Goal: Task Accomplishment & Management: Manage account settings

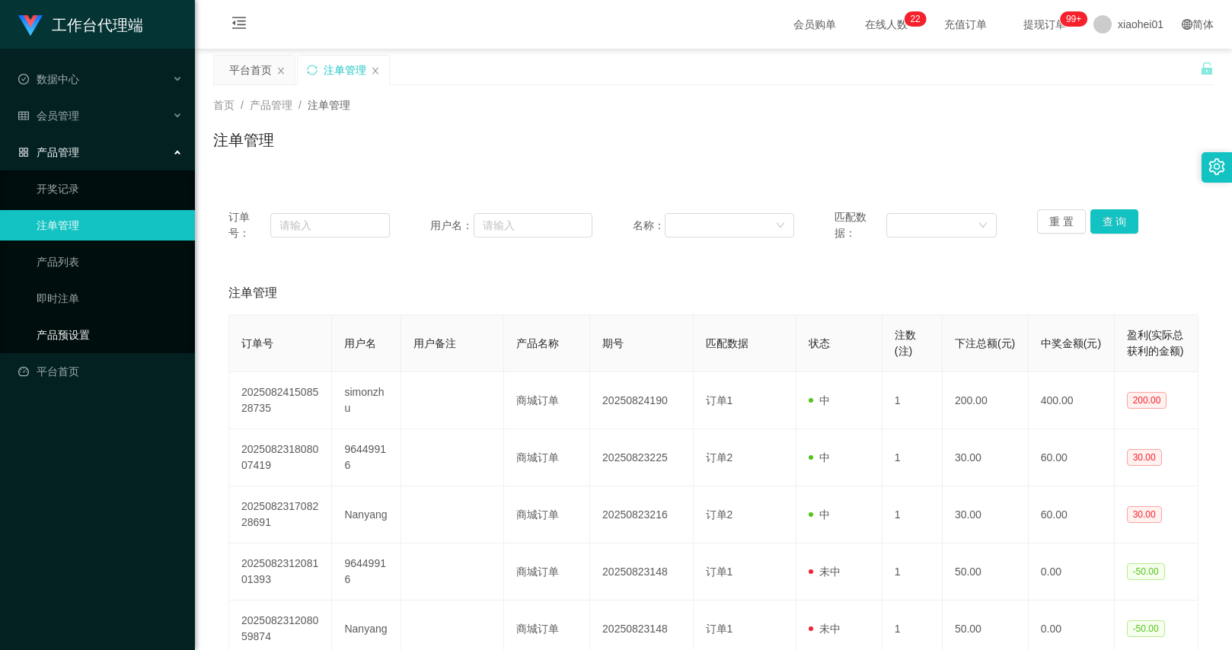
click at [101, 332] on link "产品预设置" at bounding box center [110, 335] width 146 height 30
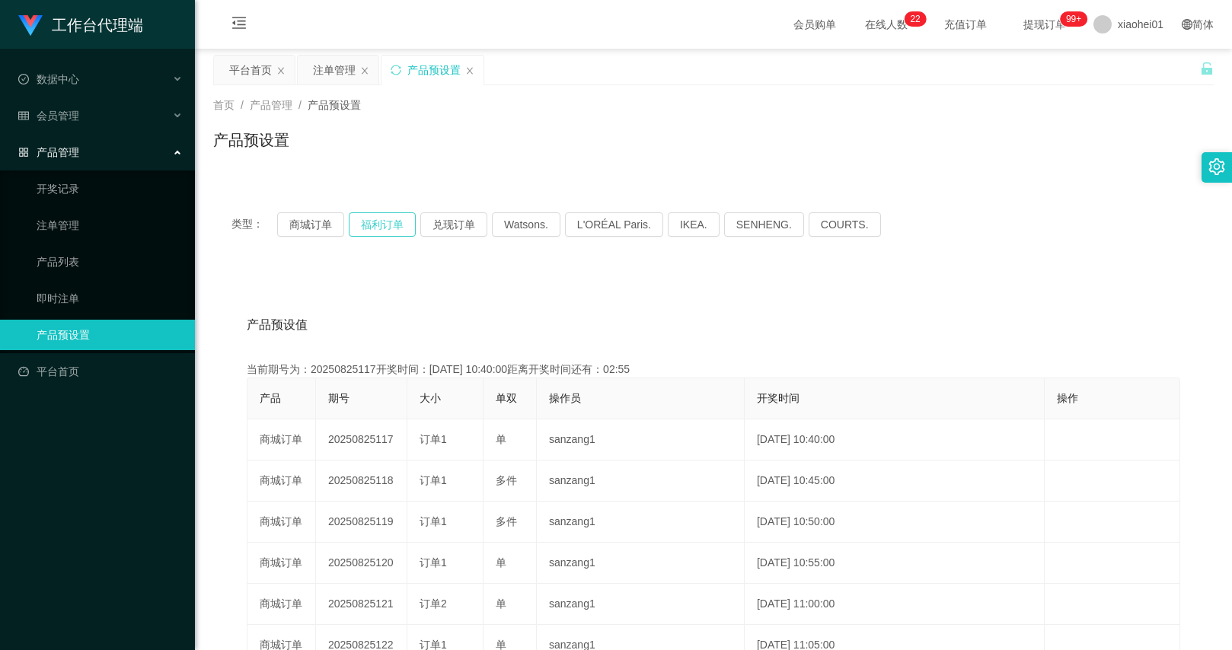
click at [393, 230] on button "福利订单" at bounding box center [382, 224] width 67 height 24
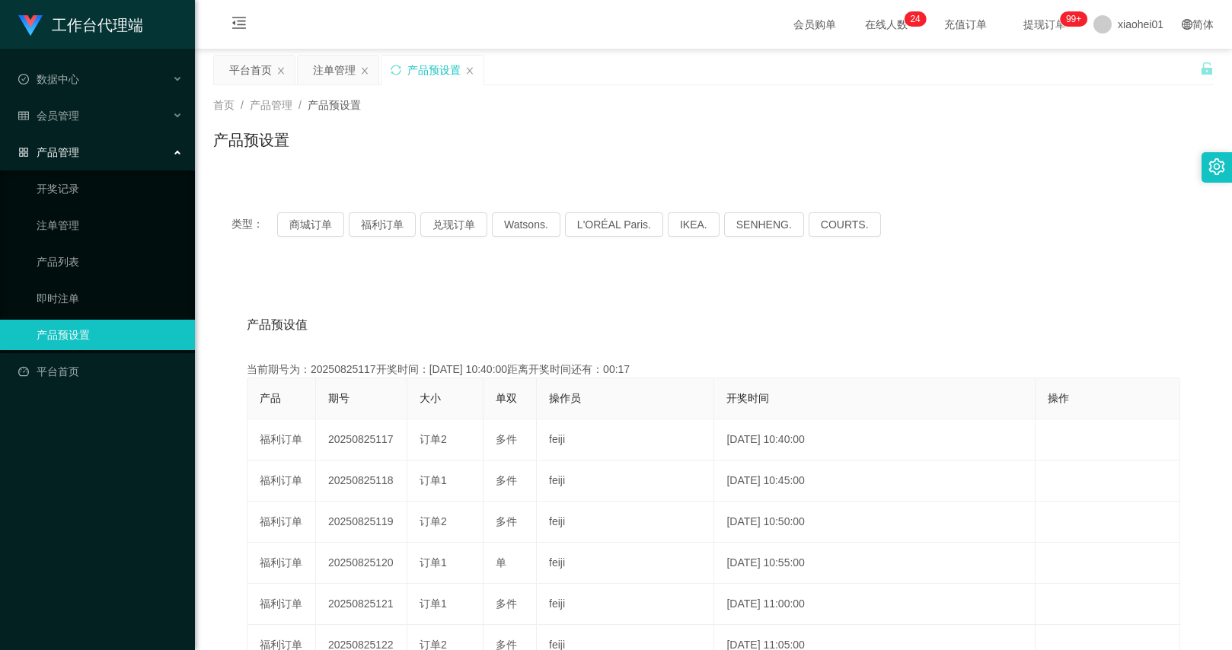
click at [904, 208] on div "类型： 商城订单 福利订单 兑现订单 Watsons. L'ORÉAL Paris. IKEA. [GEOGRAPHIC_DATA]. COURTS." at bounding box center [713, 224] width 1000 height 61
click at [320, 80] on div "注单管理" at bounding box center [334, 70] width 43 height 29
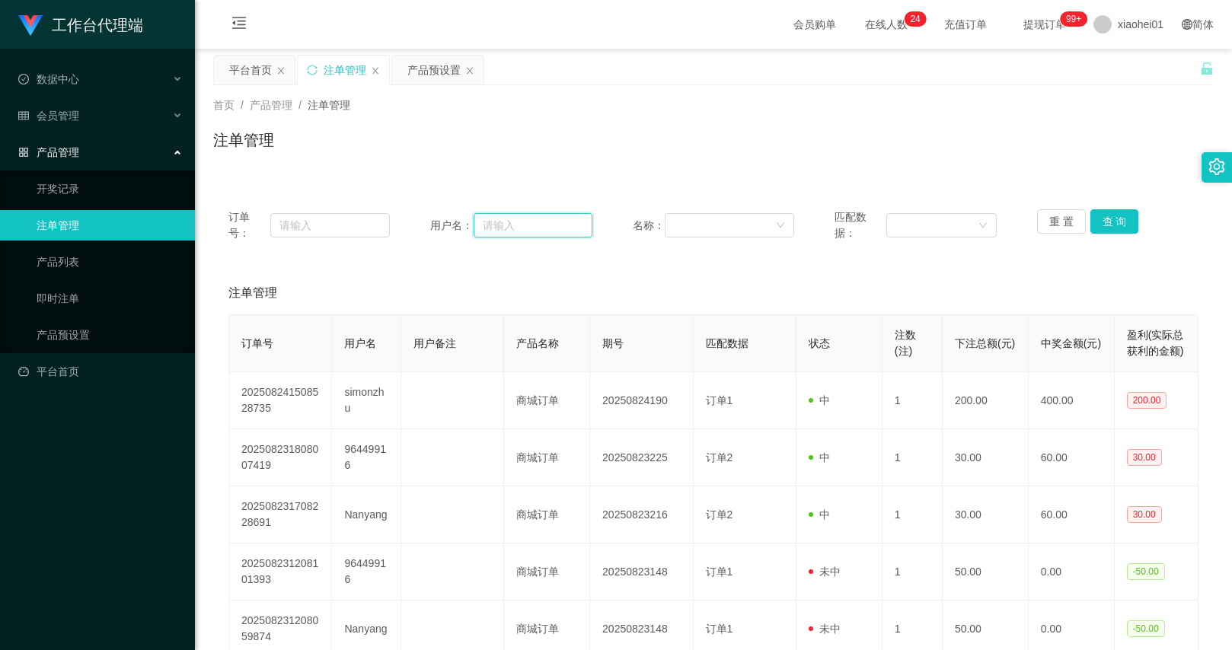
click at [498, 225] on input "text" at bounding box center [533, 225] width 119 height 24
paste input "Tony9233"
type input "Tony9233"
click at [1104, 223] on button "查 询" at bounding box center [1114, 221] width 49 height 24
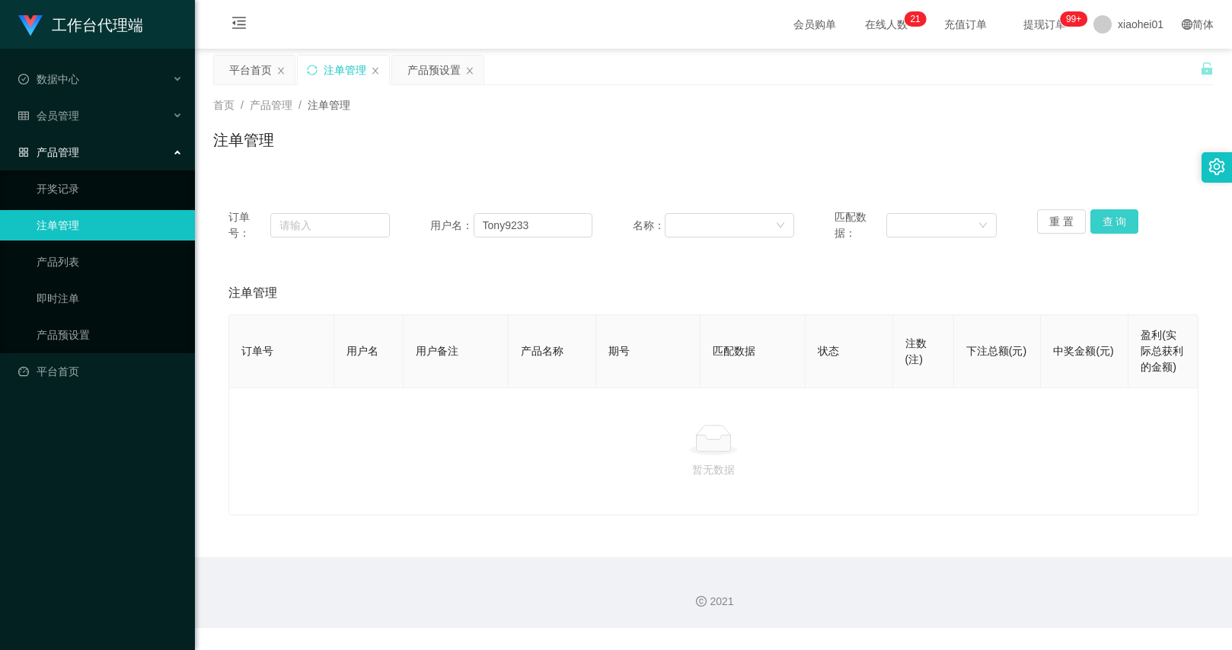
click at [1109, 225] on button "查 询" at bounding box center [1114, 221] width 49 height 24
click at [1109, 225] on div "重 置 查 询" at bounding box center [1117, 225] width 161 height 32
click at [1109, 225] on button "查 询" at bounding box center [1114, 221] width 49 height 24
click at [101, 106] on div "会员管理" at bounding box center [97, 115] width 195 height 30
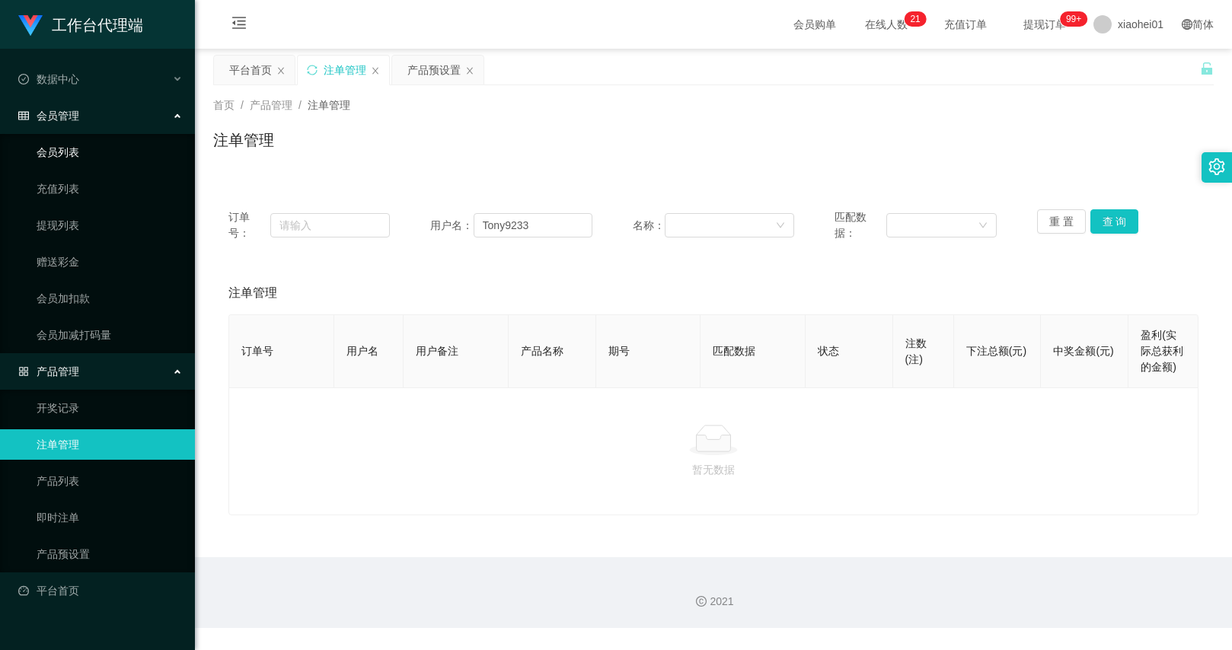
click at [88, 158] on link "会员列表" at bounding box center [110, 152] width 146 height 30
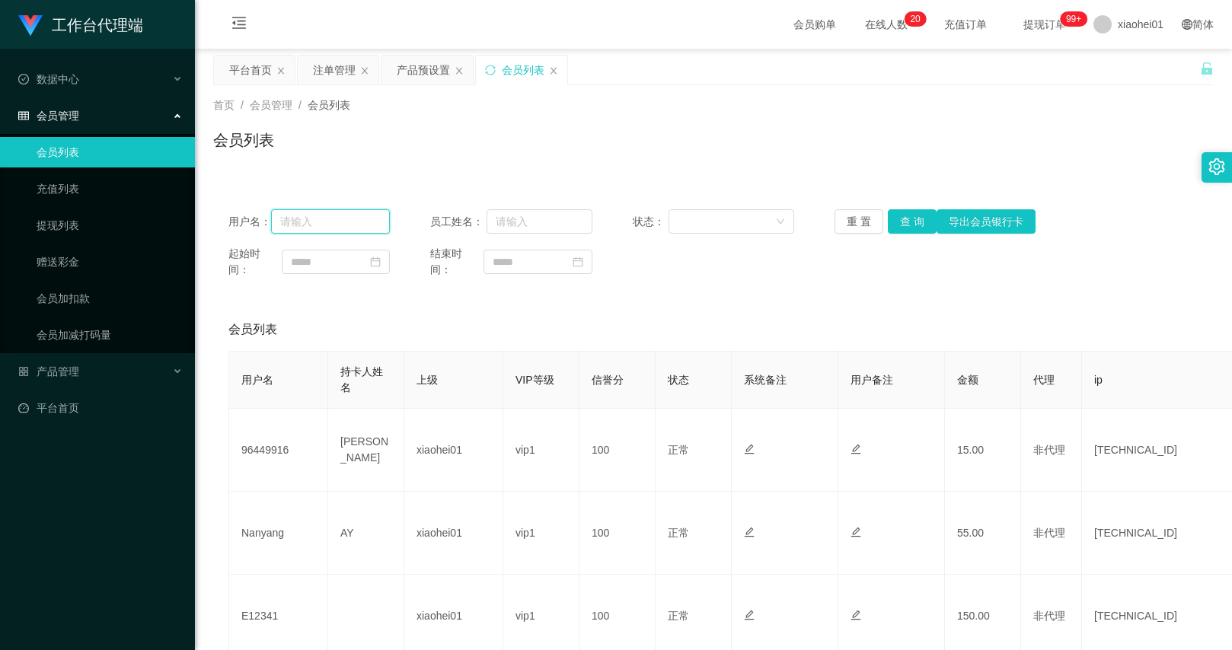
click at [356, 222] on input "text" at bounding box center [330, 221] width 119 height 24
paste input "Tony9233"
type input "Tony9233"
click at [910, 219] on button "查 询" at bounding box center [912, 221] width 49 height 24
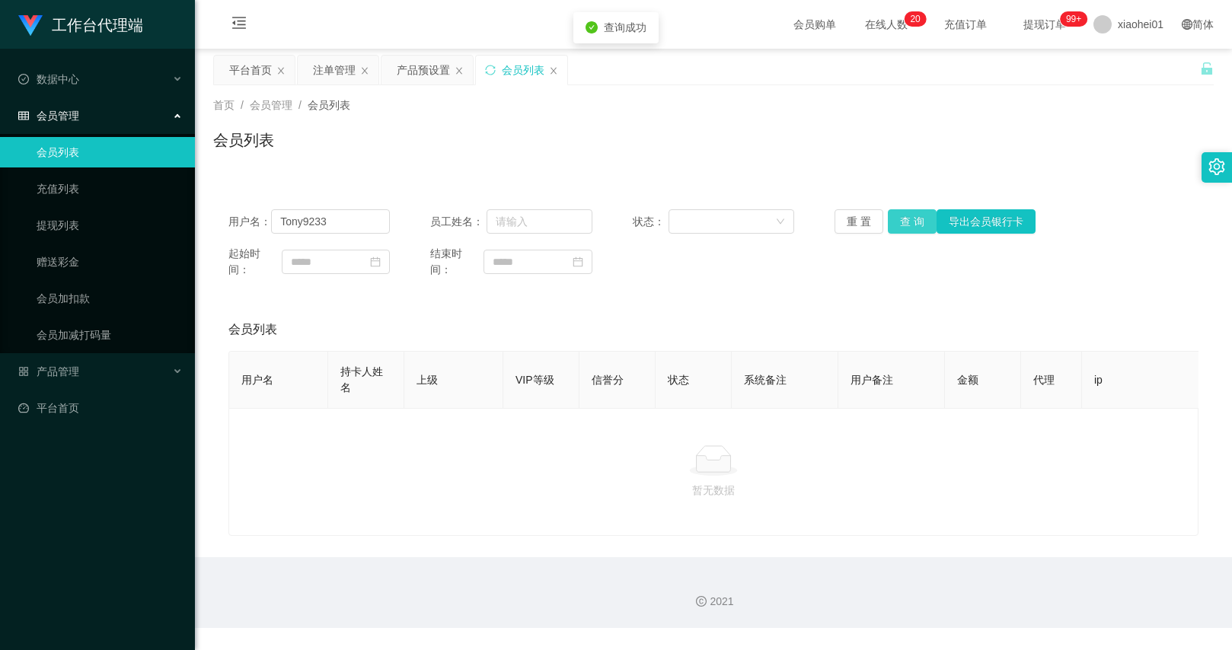
click at [910, 219] on button "查 询" at bounding box center [912, 221] width 49 height 24
click at [1140, 31] on span "xiaohei01" at bounding box center [1141, 24] width 46 height 49
click at [1143, 73] on li "退出登录" at bounding box center [1130, 67] width 114 height 24
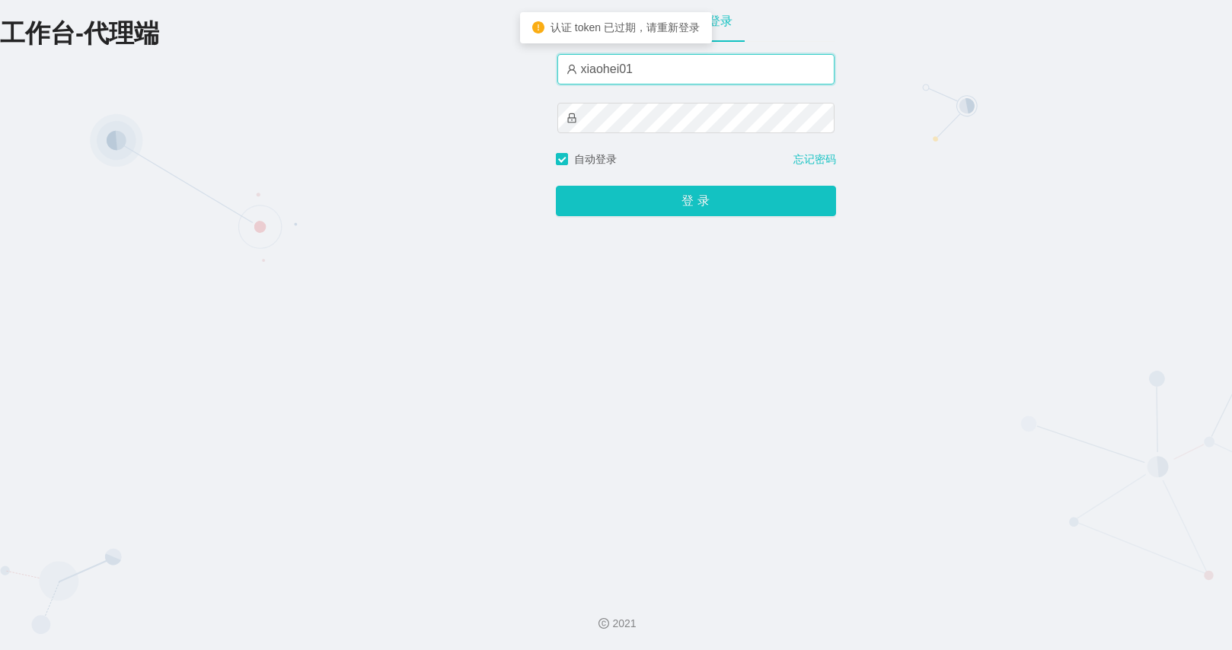
click at [651, 75] on input "xiaohei01" at bounding box center [695, 69] width 277 height 30
type input "azhong01"
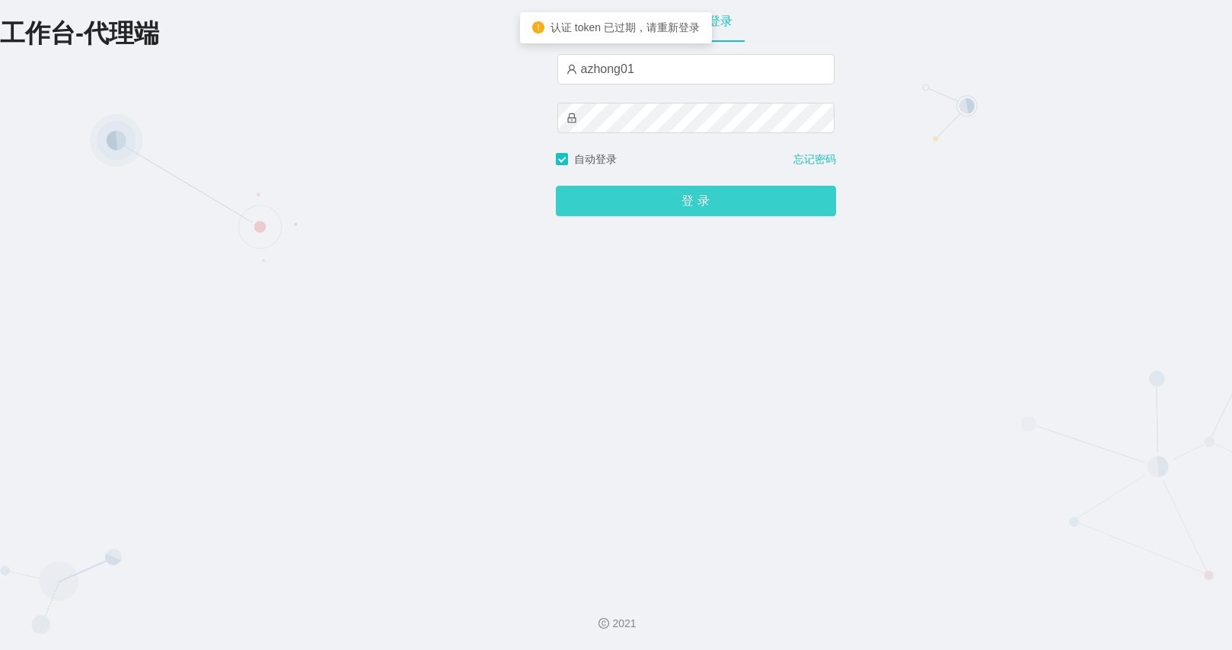
click at [672, 208] on button "登 录" at bounding box center [696, 201] width 280 height 30
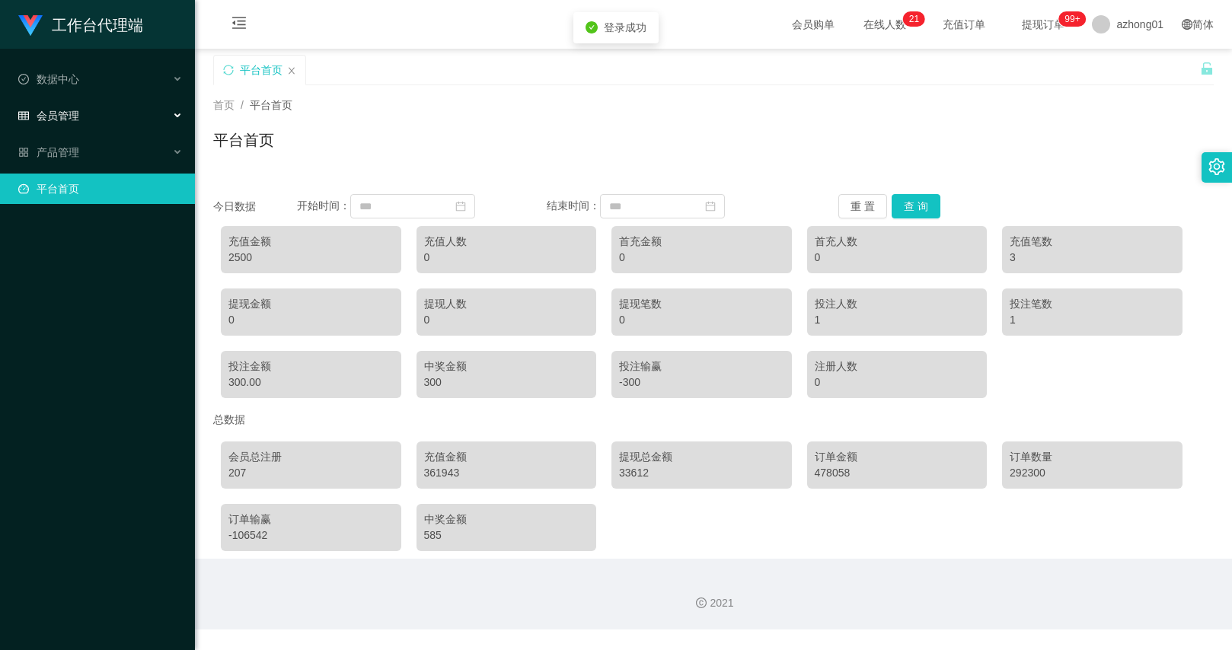
click at [107, 119] on div "会员管理" at bounding box center [97, 115] width 195 height 30
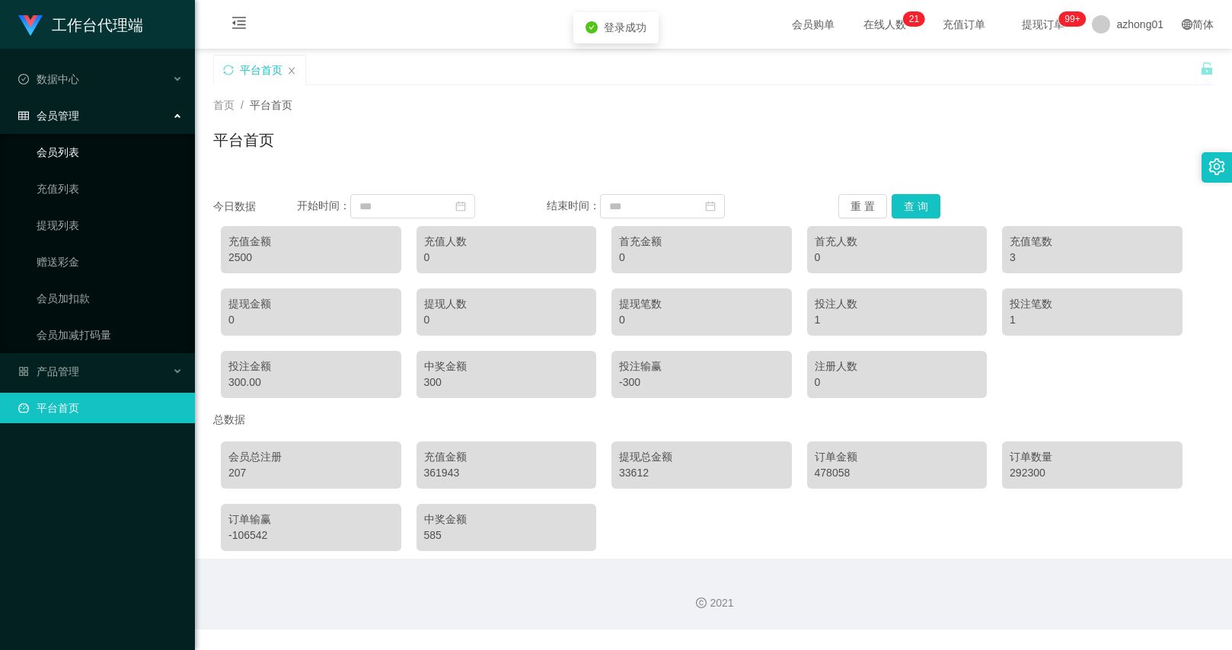
click at [83, 160] on link "会员列表" at bounding box center [110, 152] width 146 height 30
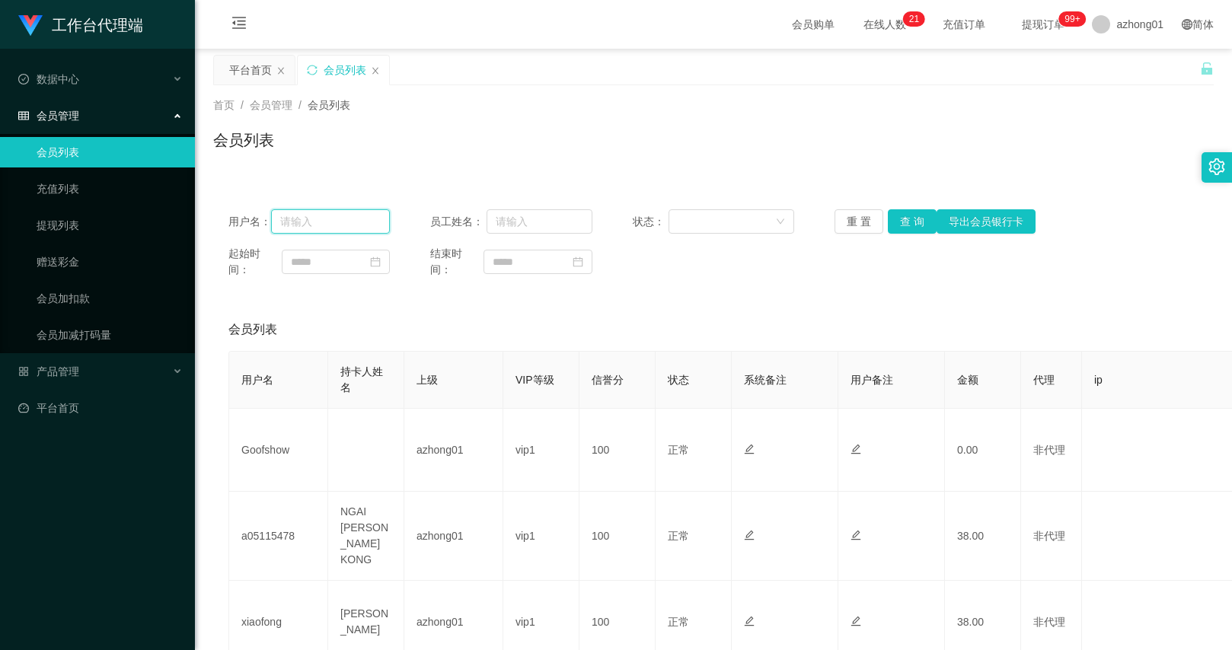
click at [350, 220] on input "text" at bounding box center [330, 221] width 119 height 24
paste input "Tony9233"
type input "Tony9233"
click at [910, 222] on button "查 询" at bounding box center [912, 221] width 49 height 24
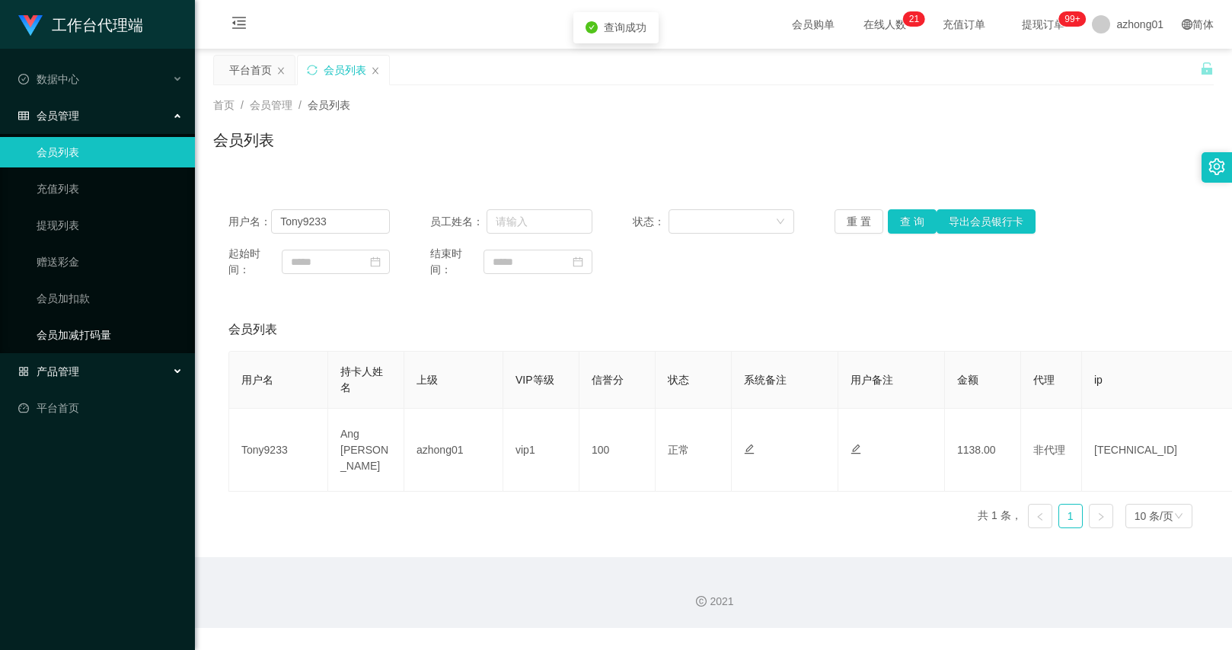
click at [80, 340] on link "会员加减打码量" at bounding box center [110, 335] width 146 height 30
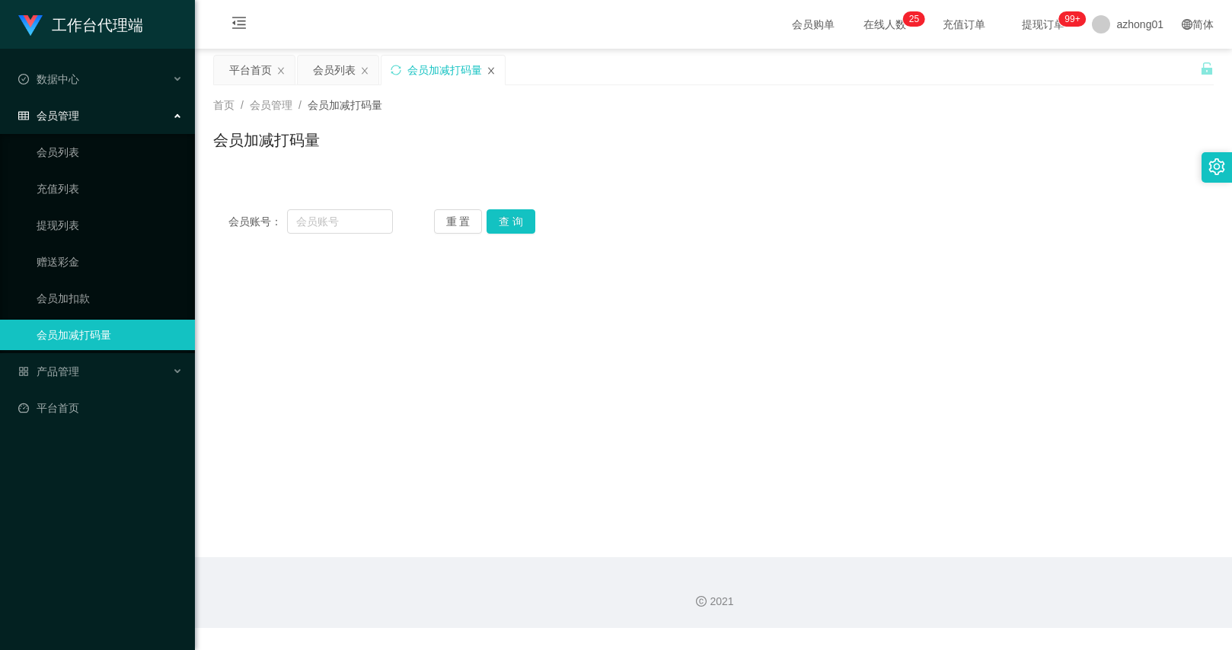
click at [490, 74] on icon "图标: close" at bounding box center [490, 70] width 9 height 9
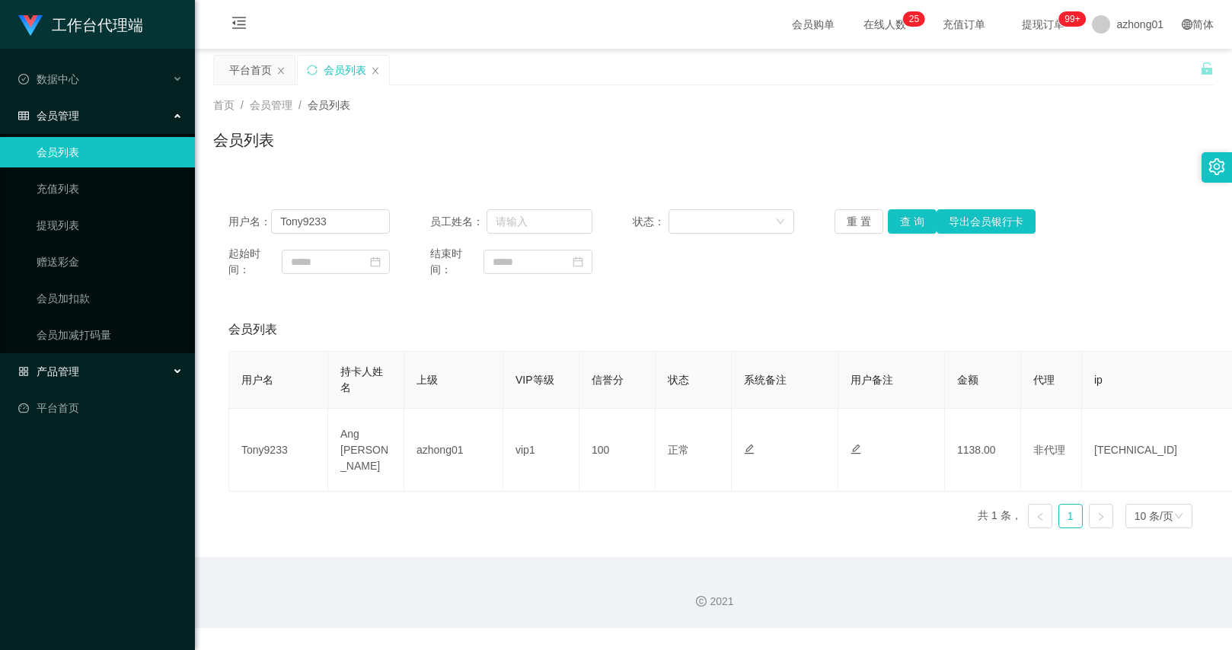
click at [91, 366] on div "产品管理" at bounding box center [97, 371] width 195 height 30
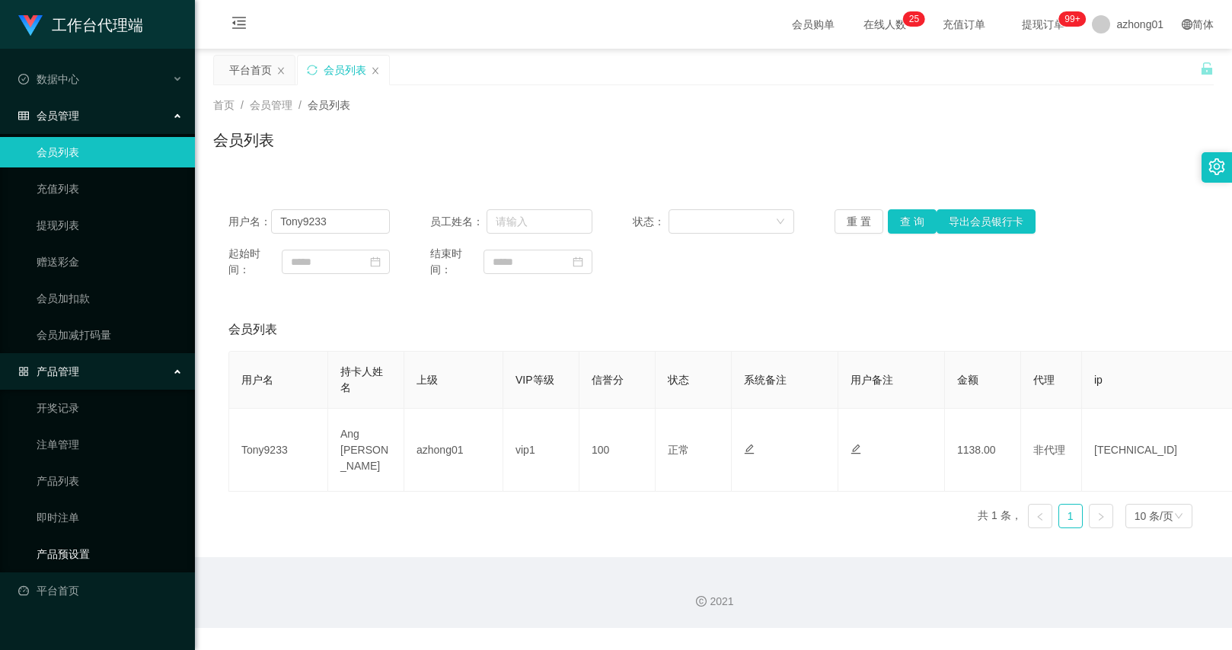
click at [70, 553] on link "产品预设置" at bounding box center [110, 554] width 146 height 30
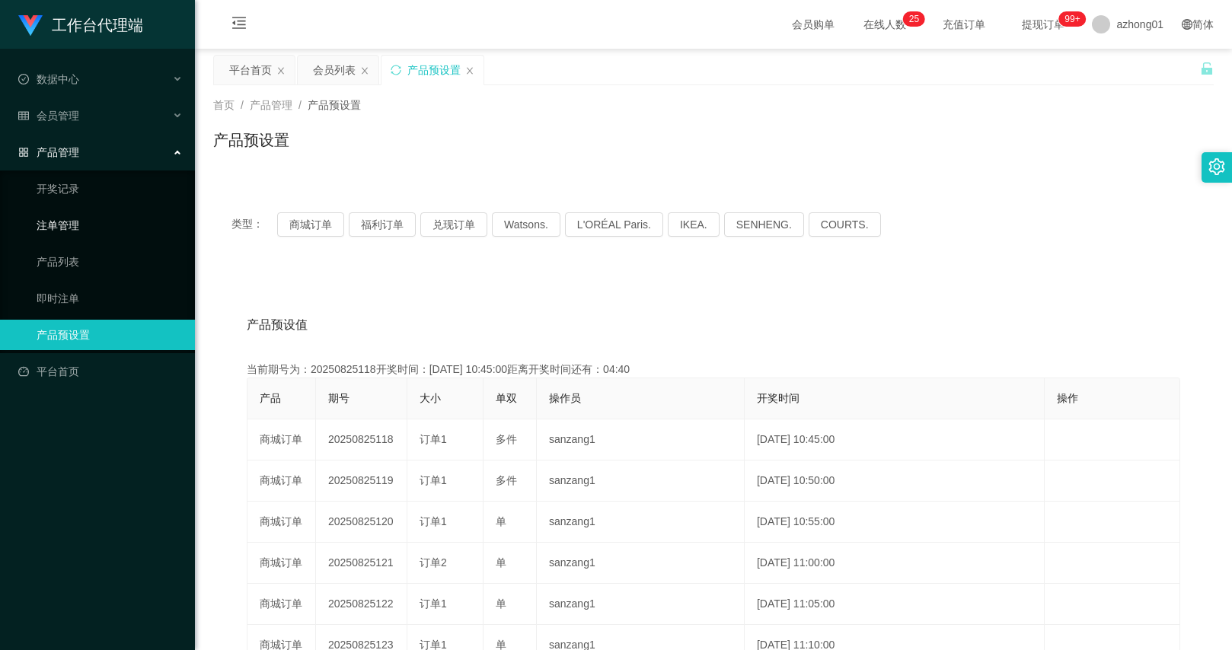
click at [63, 231] on link "注单管理" at bounding box center [110, 225] width 146 height 30
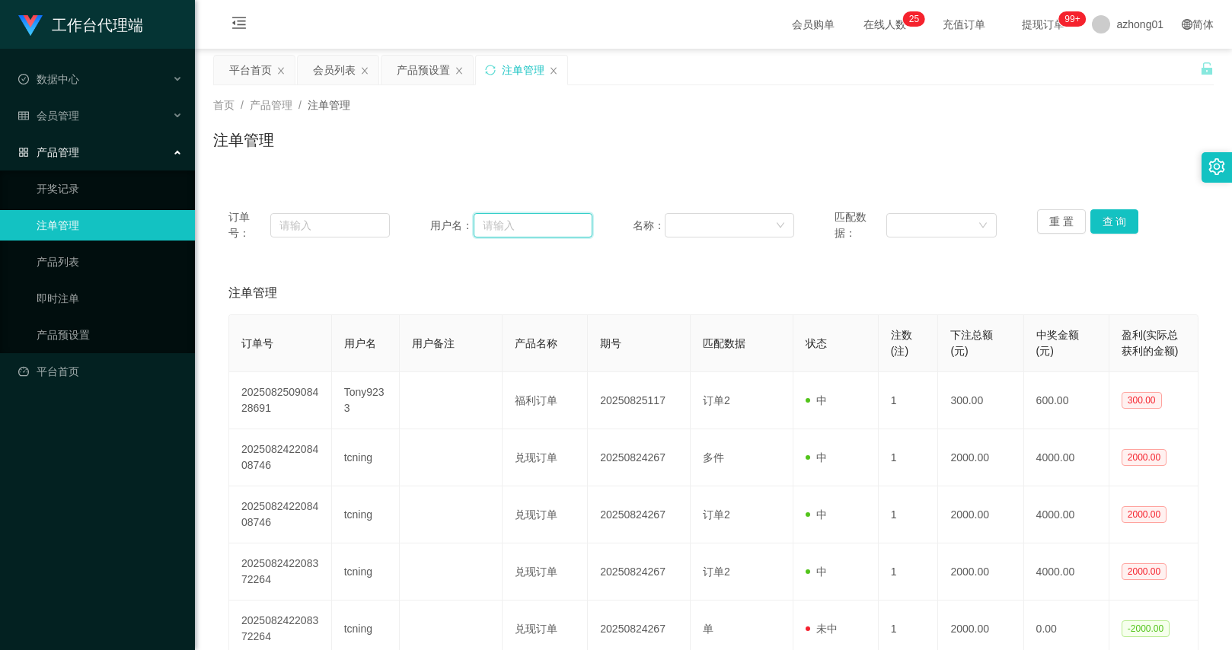
click at [503, 222] on input "text" at bounding box center [533, 225] width 119 height 24
paste input "Tony9233"
type input "Tony9233"
click at [1111, 220] on button "查 询" at bounding box center [1114, 221] width 49 height 24
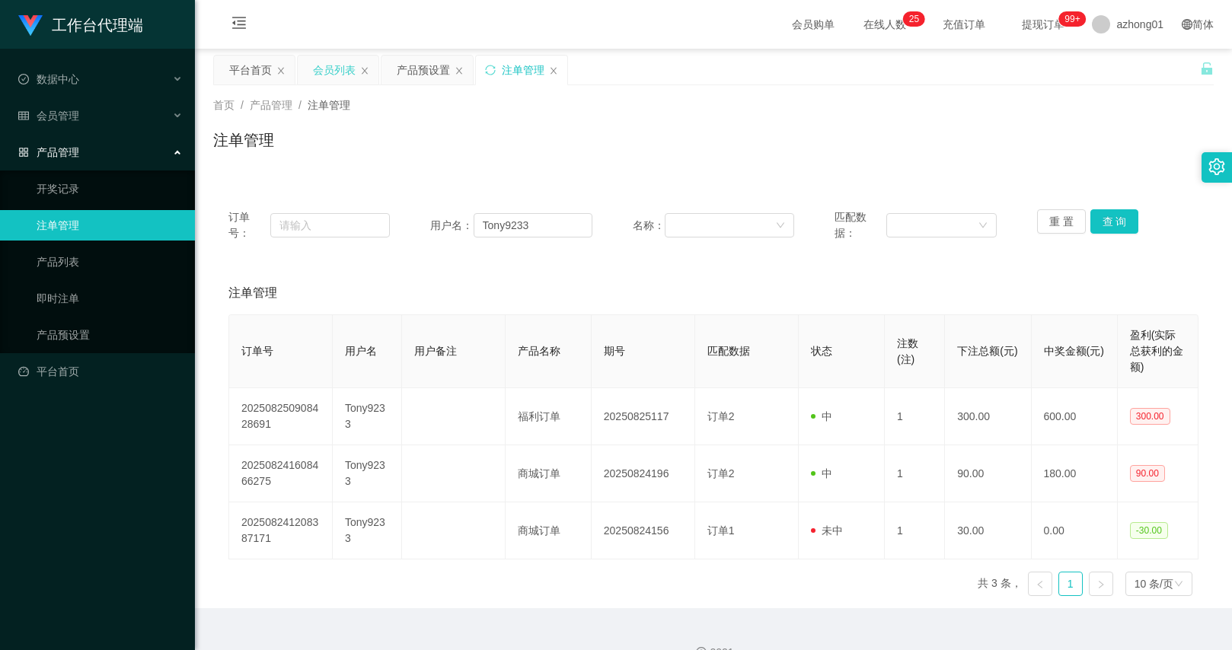
click at [327, 74] on div "会员列表" at bounding box center [334, 70] width 43 height 29
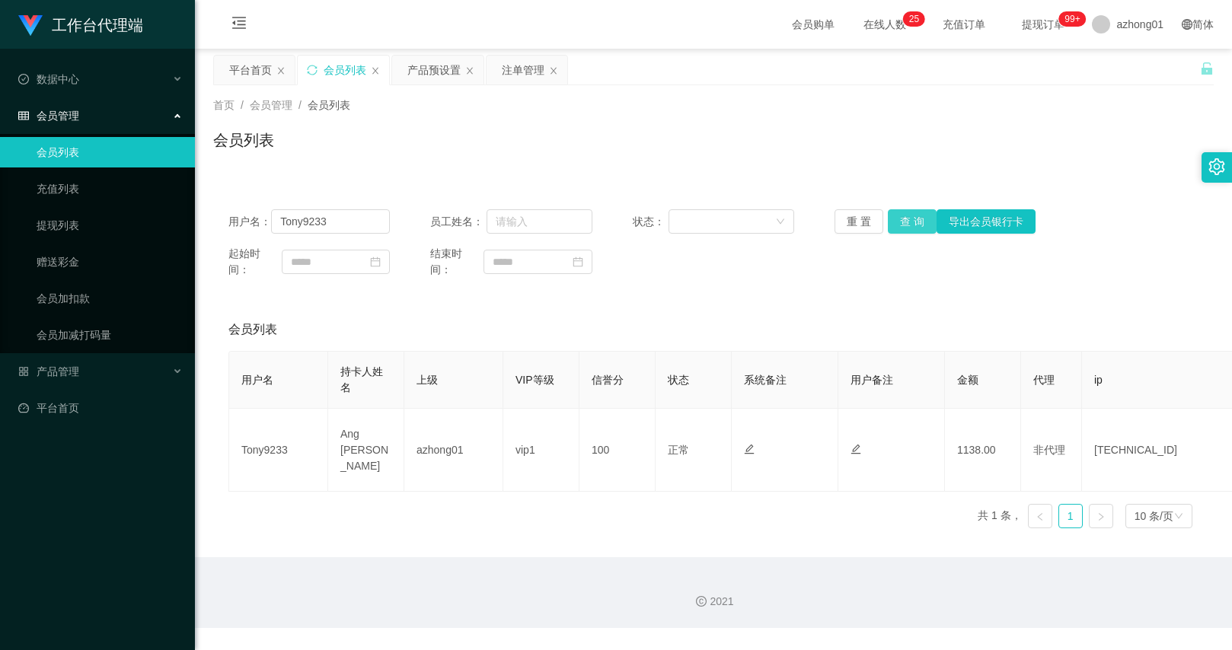
click at [904, 227] on button "查 询" at bounding box center [912, 221] width 49 height 24
click at [429, 69] on div "产品预设置" at bounding box center [433, 70] width 53 height 29
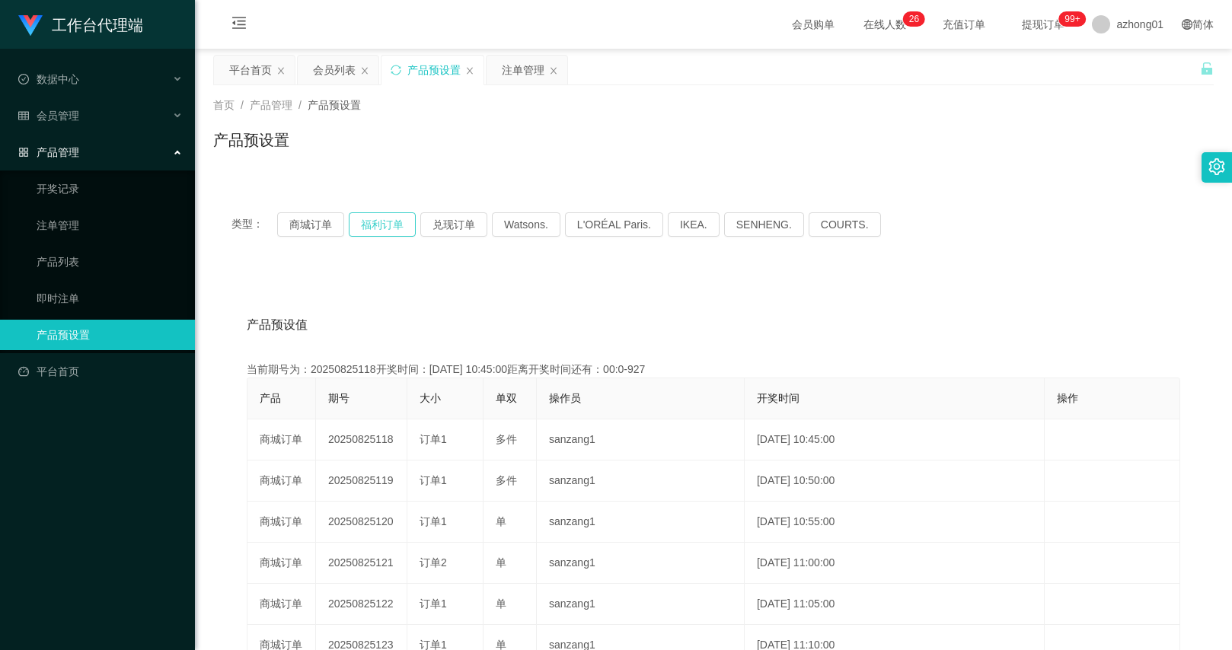
click at [358, 220] on button "福利订单" at bounding box center [382, 224] width 67 height 24
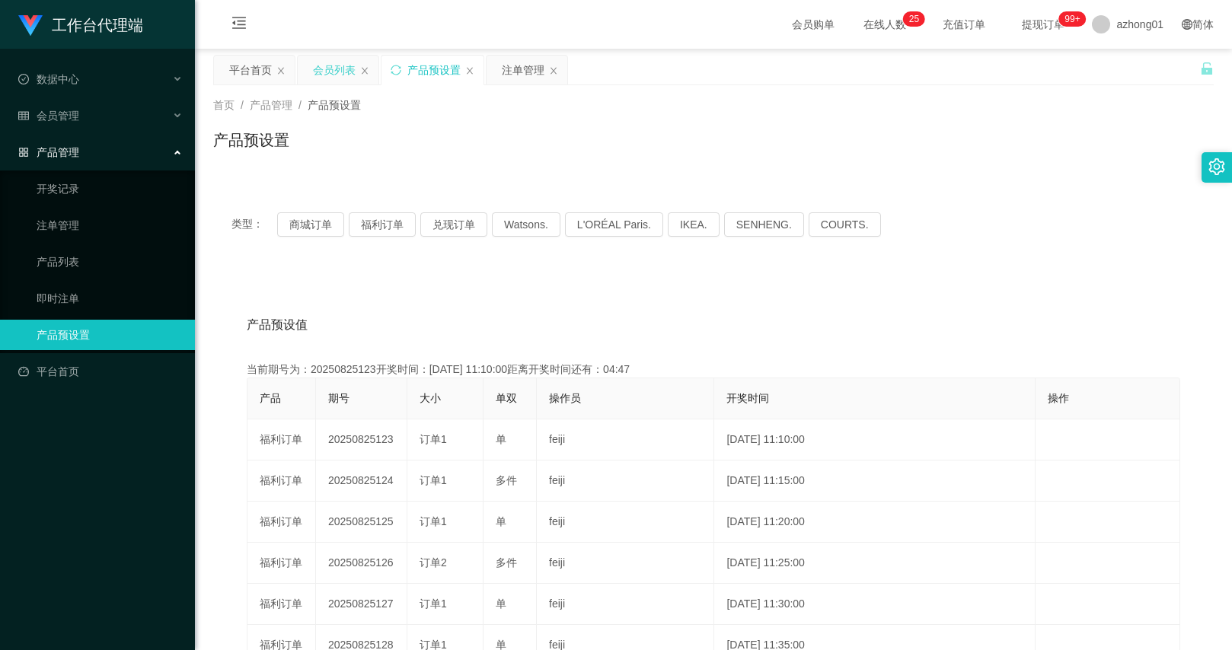
click at [333, 73] on div "会员列表" at bounding box center [334, 70] width 43 height 29
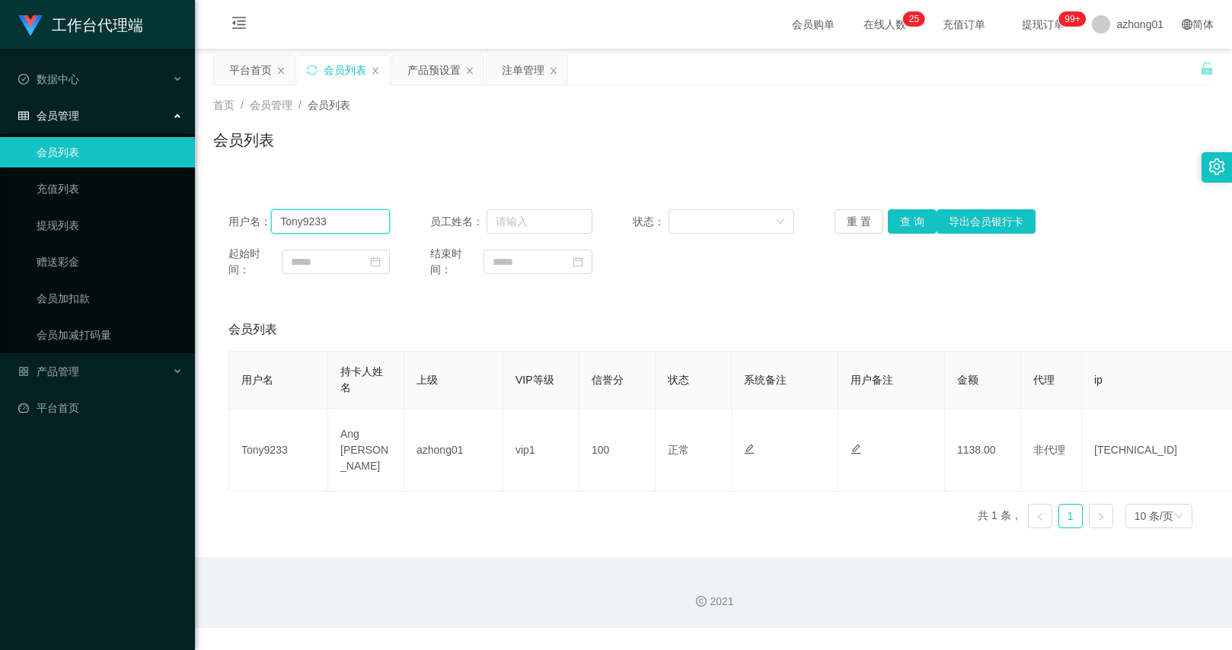
click at [345, 215] on input "Tony9233" at bounding box center [330, 221] width 119 height 24
paste input "0174103170"
type input "0174103170"
click at [920, 217] on button "查 询" at bounding box center [912, 221] width 49 height 24
